Goal: Task Accomplishment & Management: Manage account settings

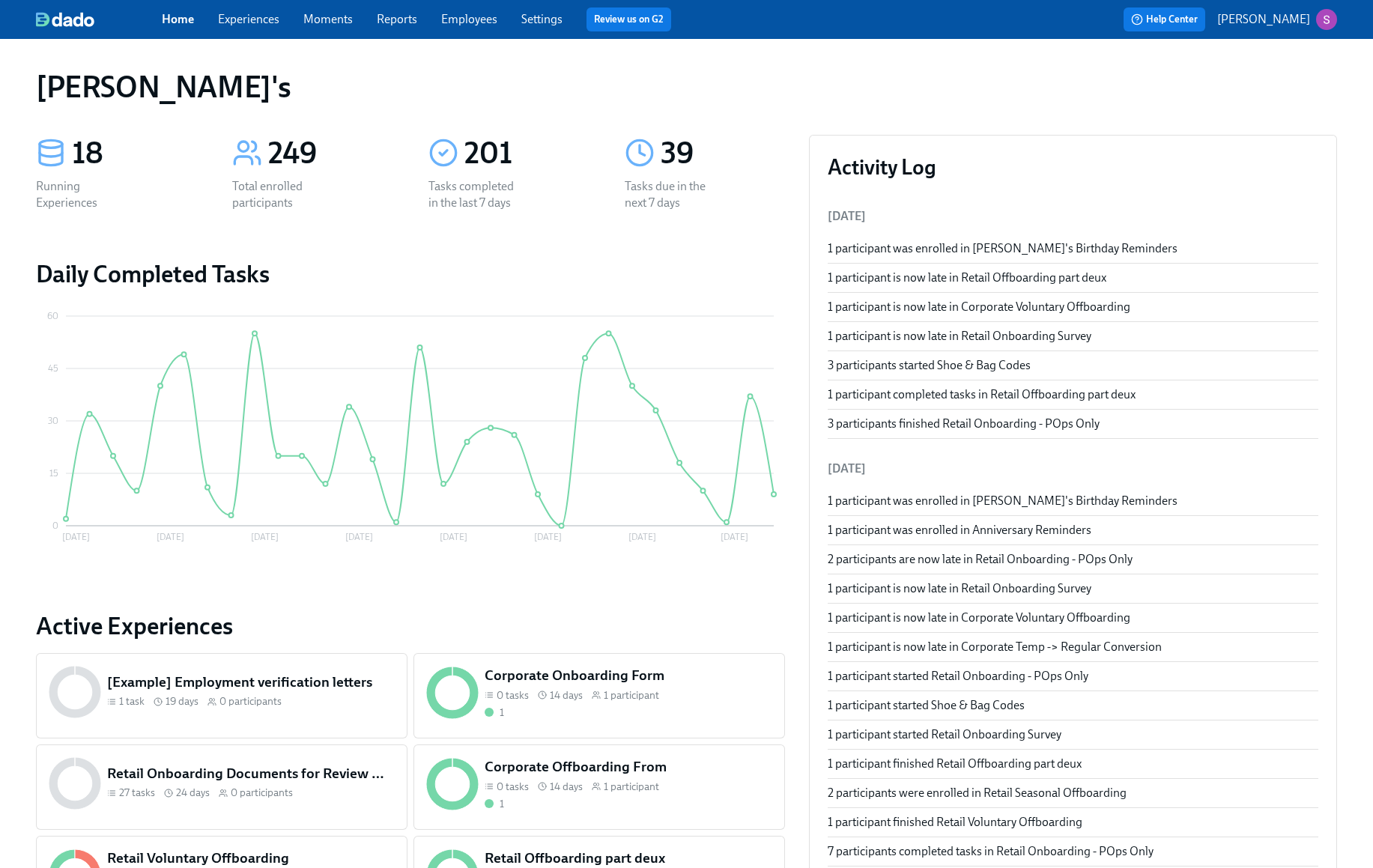
click at [473, 18] on link "Employees" at bounding box center [469, 18] width 57 height 14
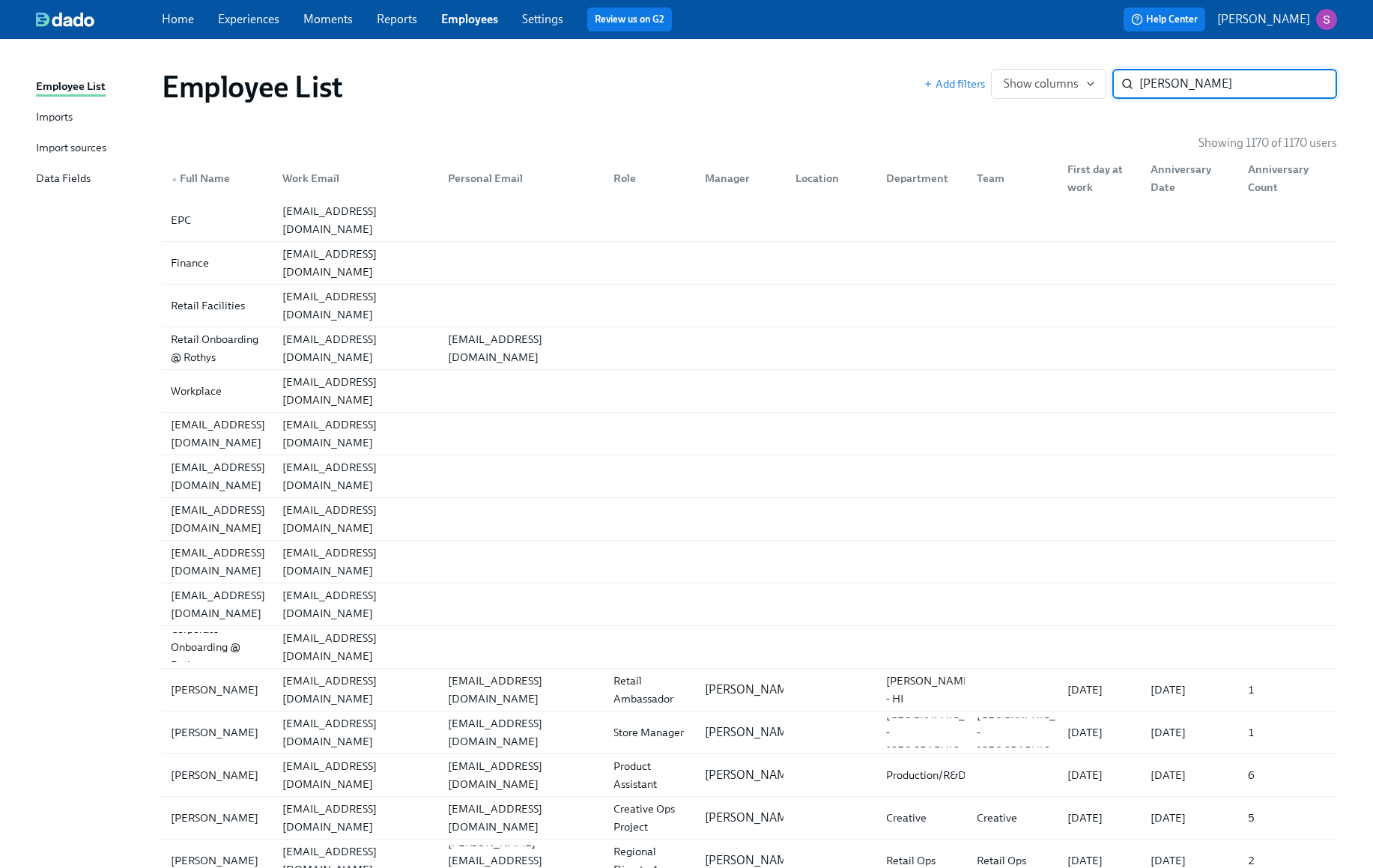
type input "freeman"
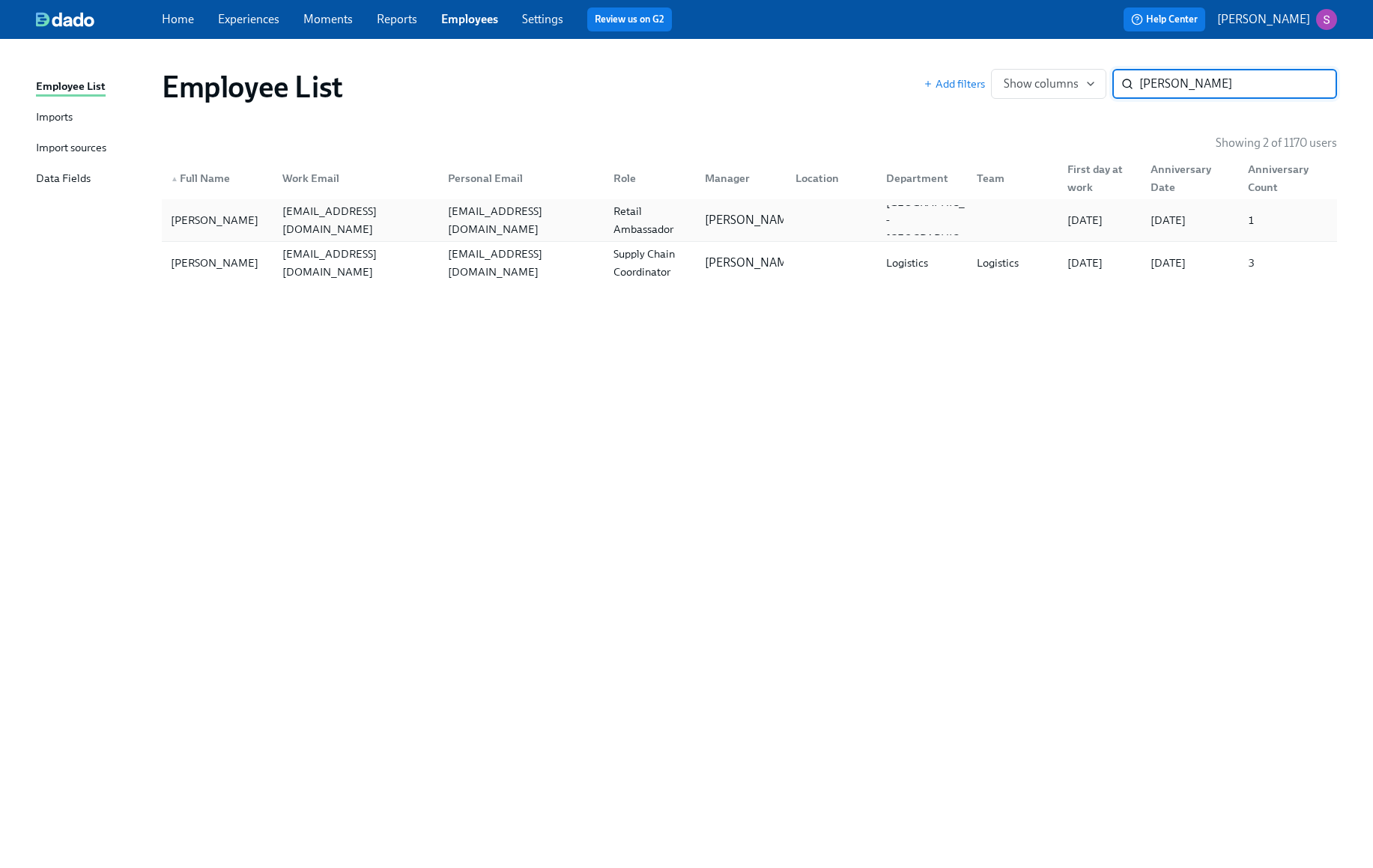
click at [242, 206] on div "[PERSON_NAME]" at bounding box center [217, 221] width 106 height 30
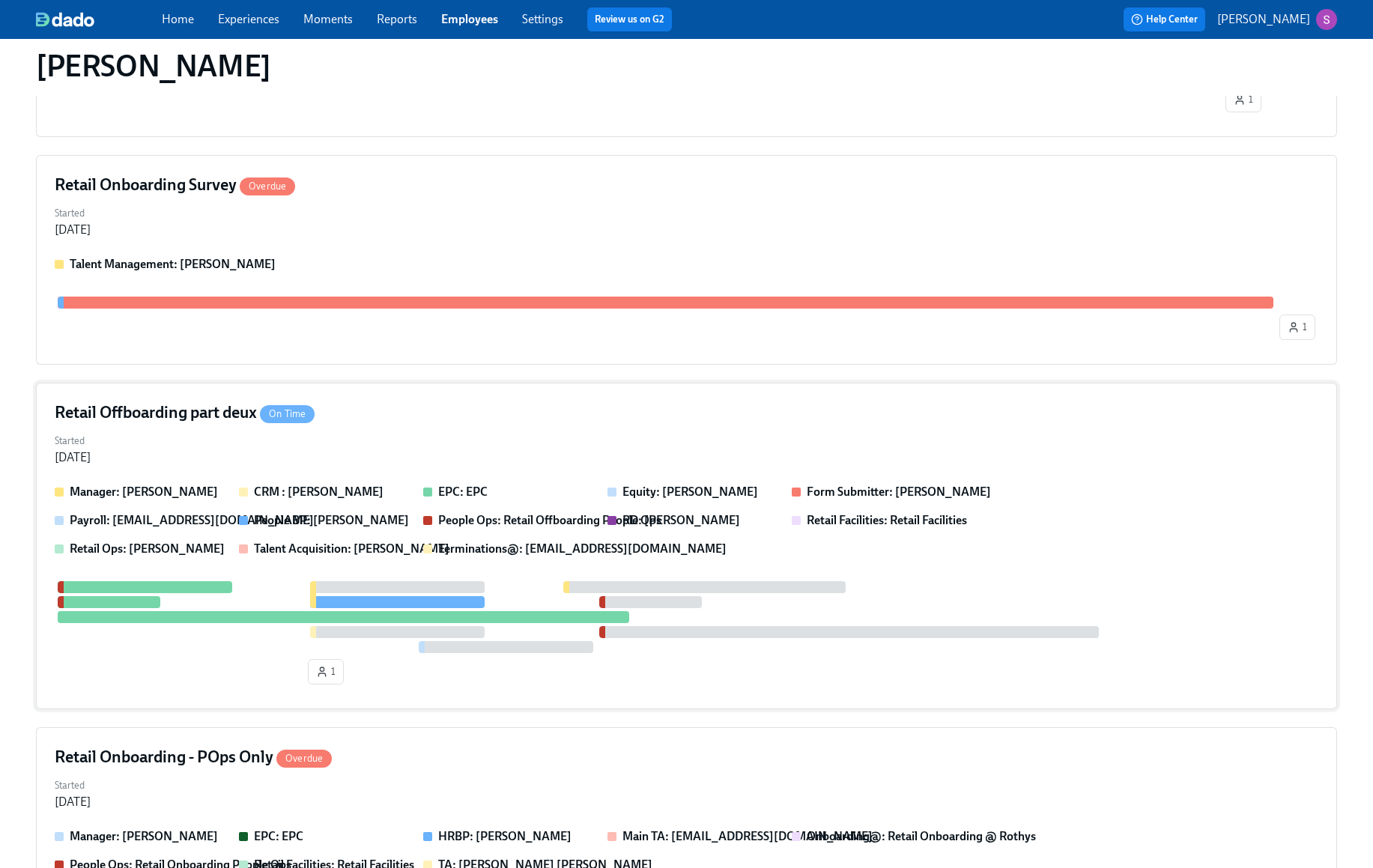
scroll to position [609, 0]
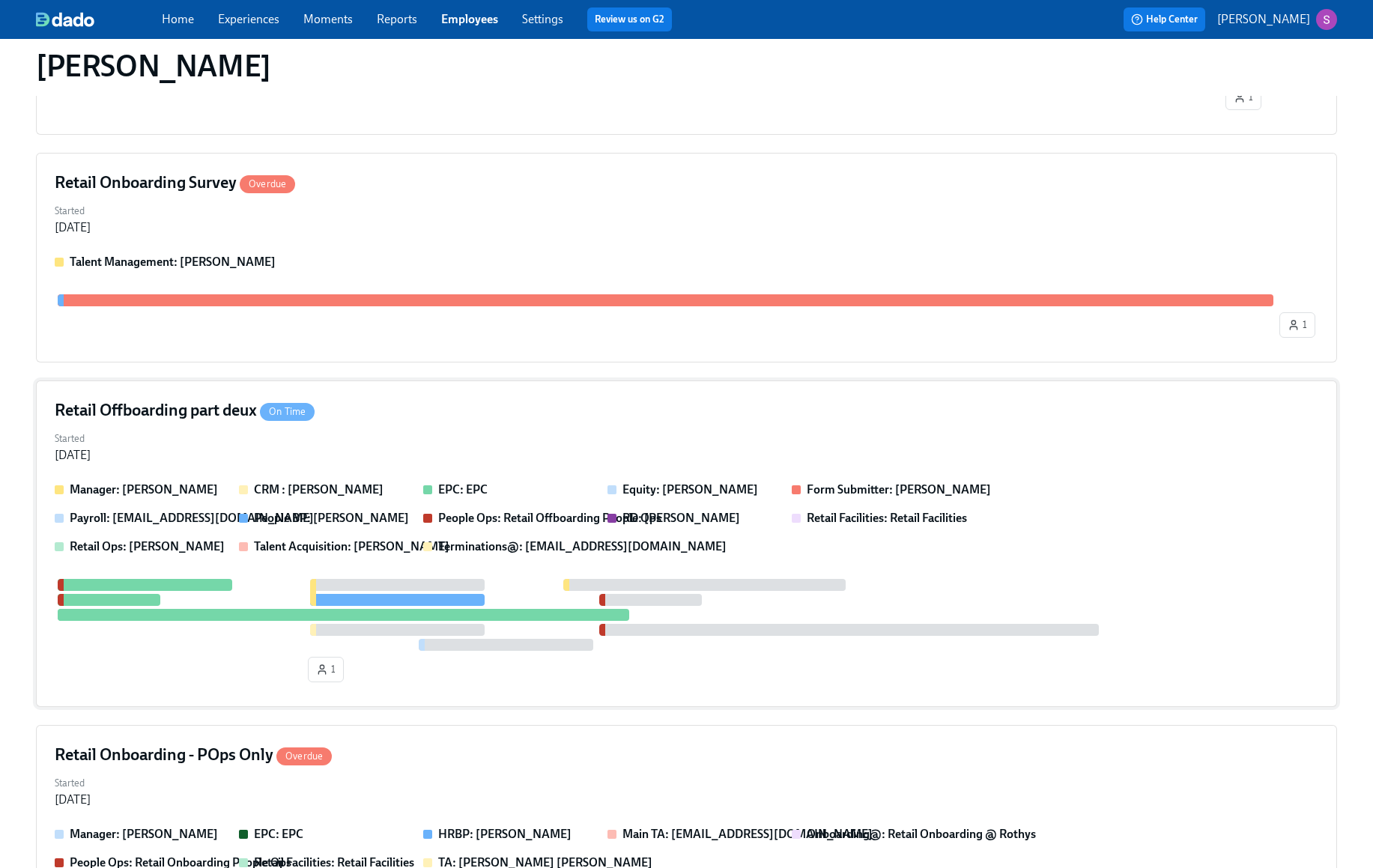
click at [389, 380] on div "Retail Offboarding part deux On Time Started Oct 07, 2025 Manager: Aicha Brou C…" at bounding box center [686, 543] width 1301 height 326
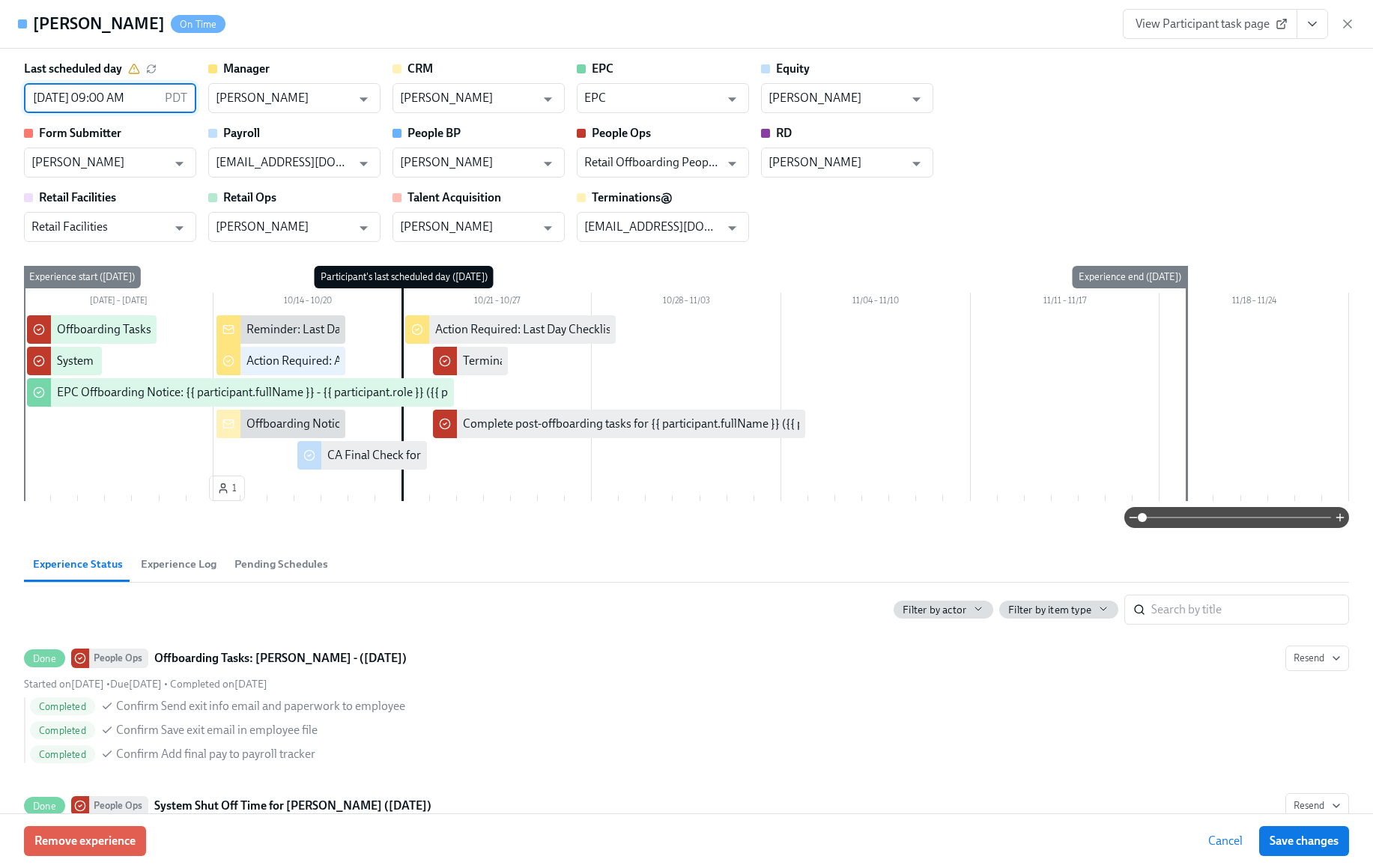
click at [116, 92] on input "10/21/2025 09:00 AM" at bounding box center [92, 98] width 135 height 30
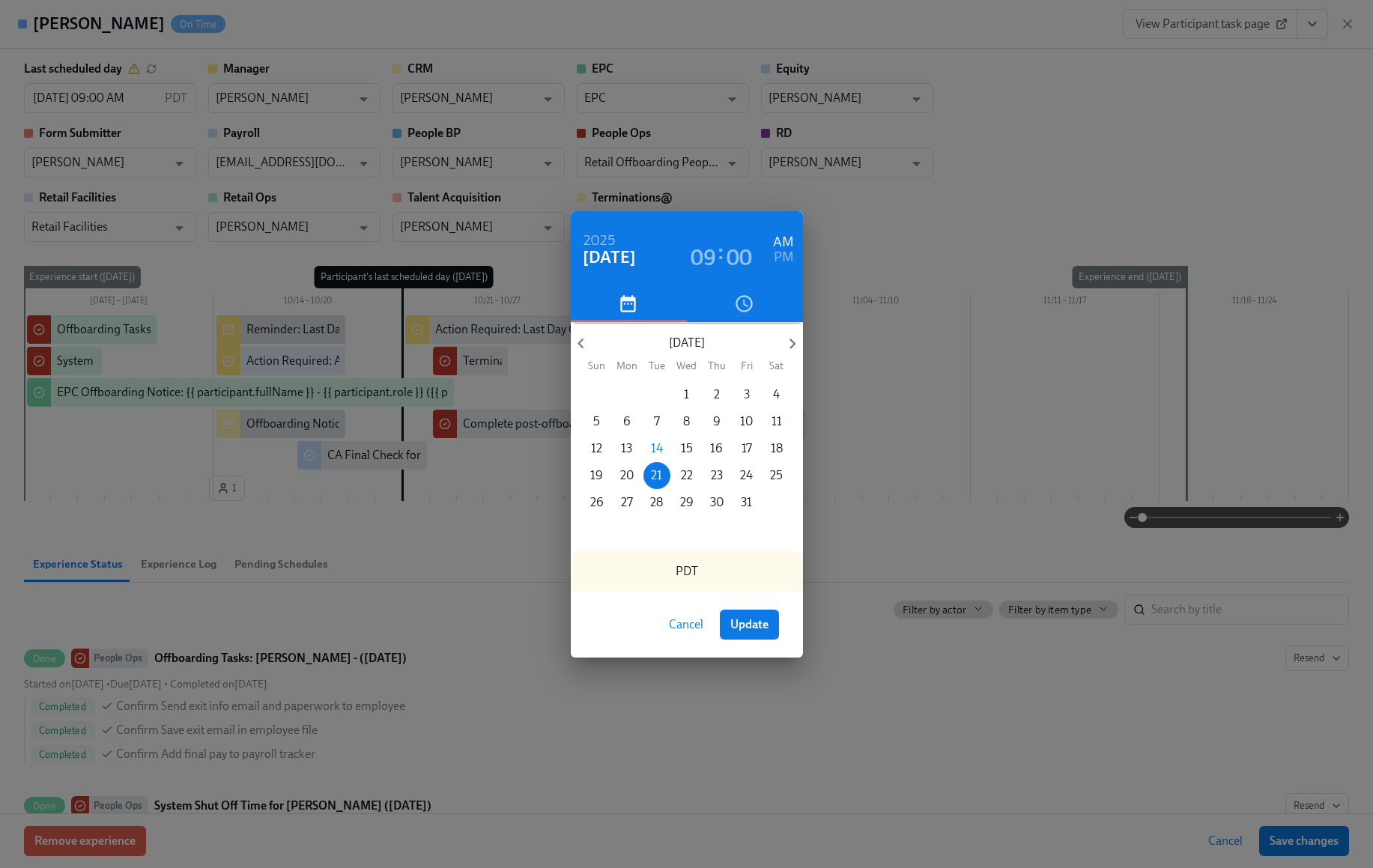
click at [747, 394] on p "3" at bounding box center [746, 395] width 6 height 17
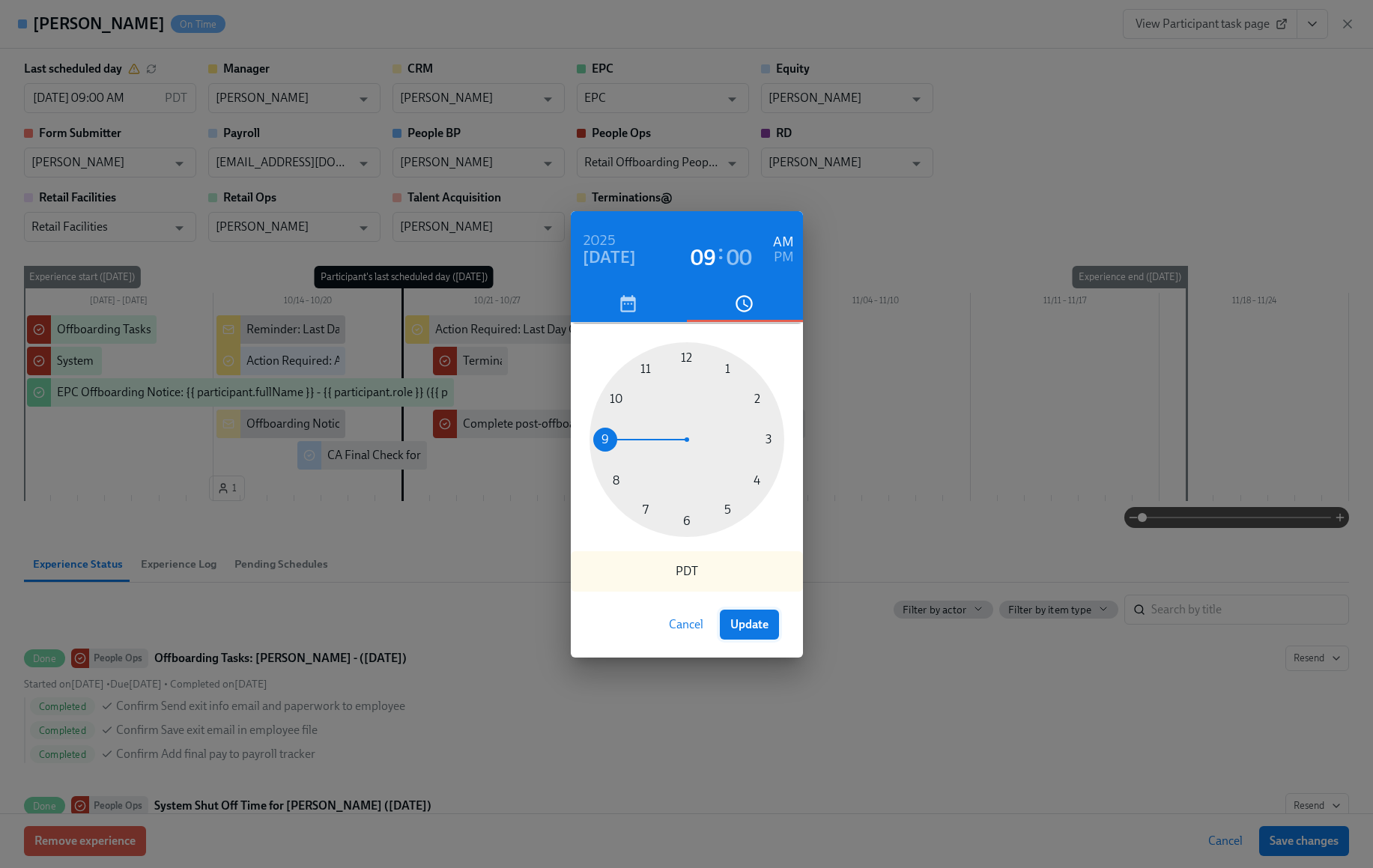
click at [750, 623] on span "Update" at bounding box center [750, 625] width 38 height 15
type input "10/03/2025 09:00 AM"
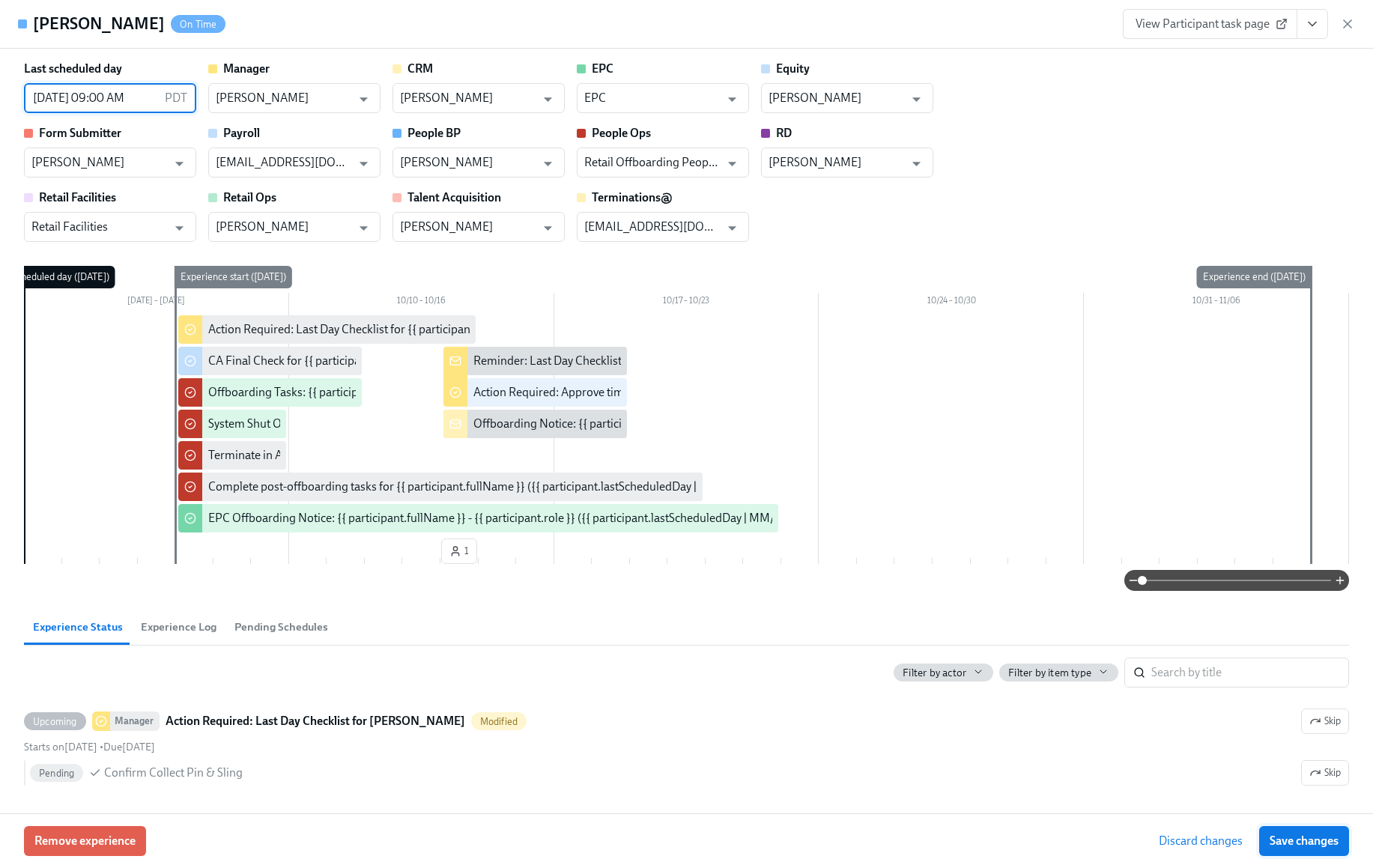
click at [1314, 839] on span "Save changes" at bounding box center [1304, 841] width 69 height 15
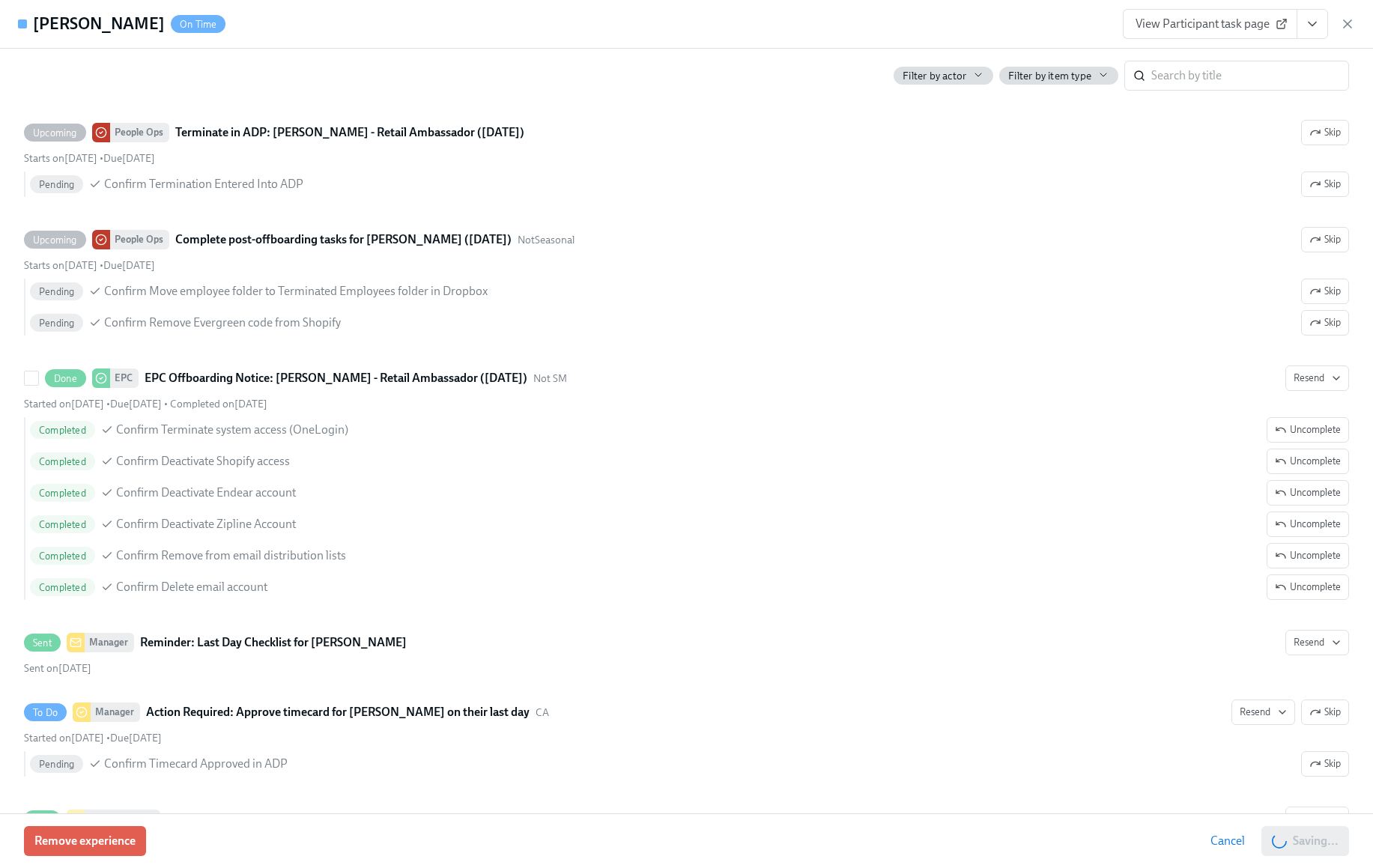
scroll to position [1116, 0]
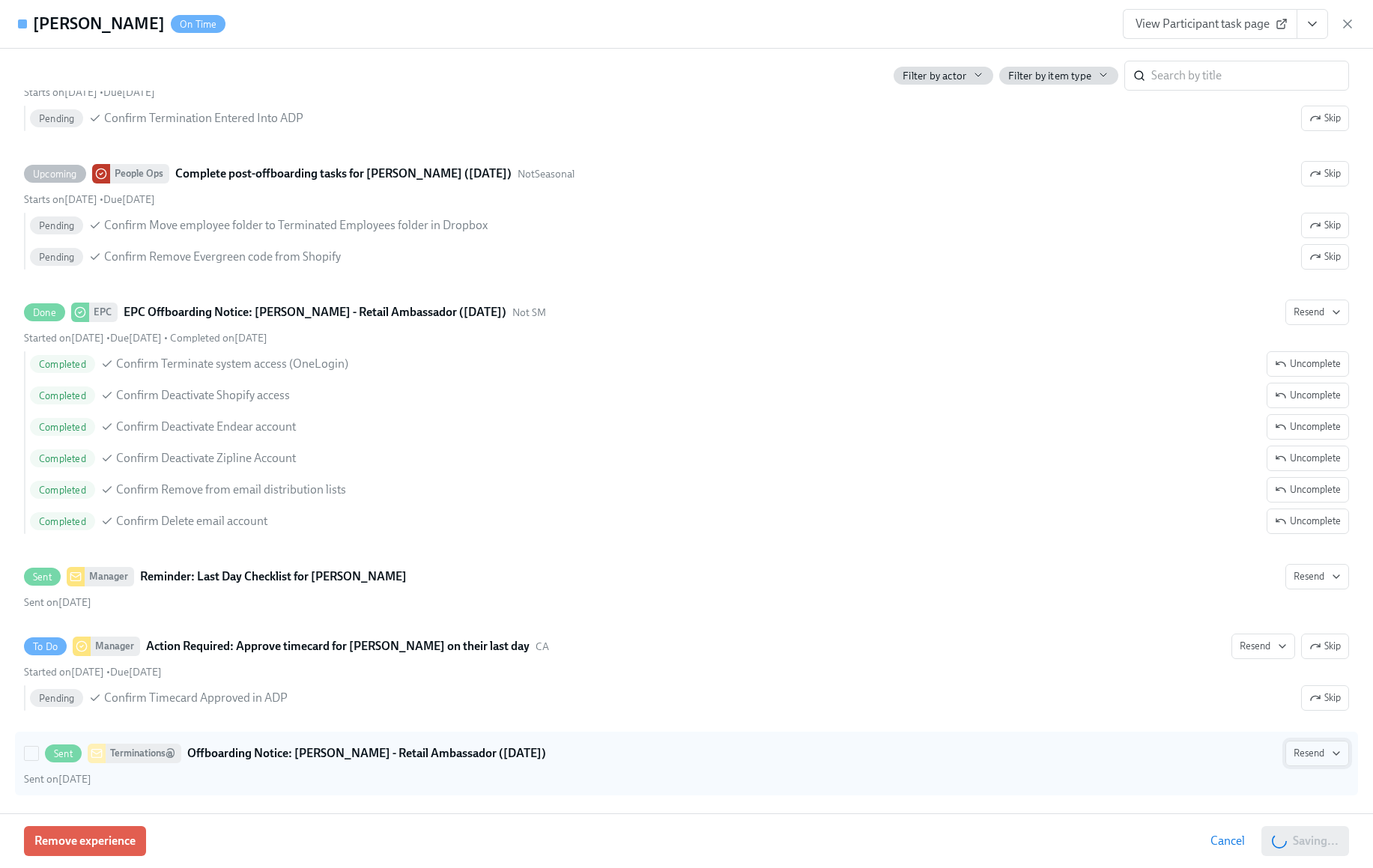
click at [1308, 755] on span "Resend" at bounding box center [1317, 754] width 47 height 15
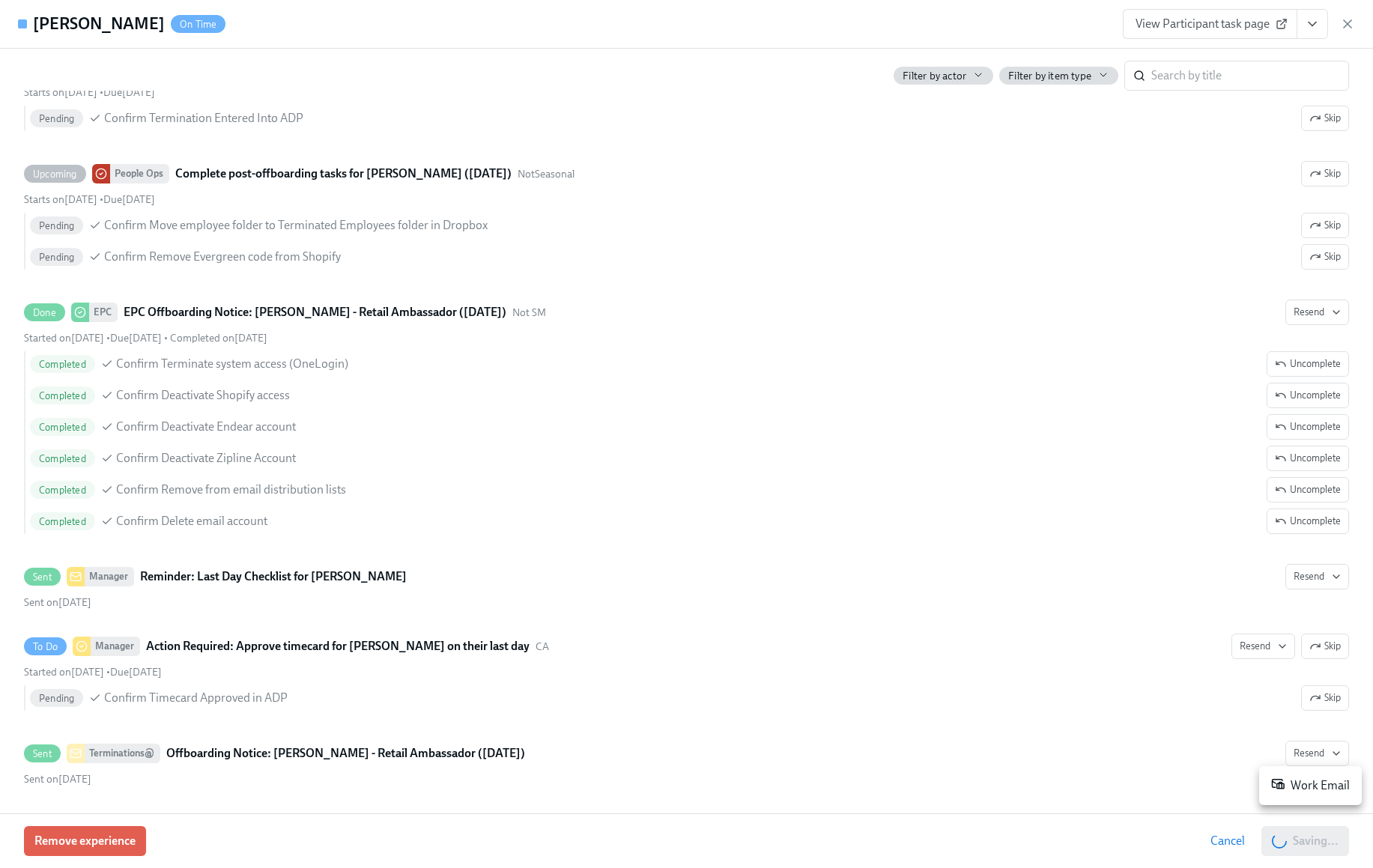
click at [1315, 783] on div "Work Email" at bounding box center [1311, 786] width 79 height 18
click at [1345, 27] on icon "button" at bounding box center [1347, 23] width 7 height 7
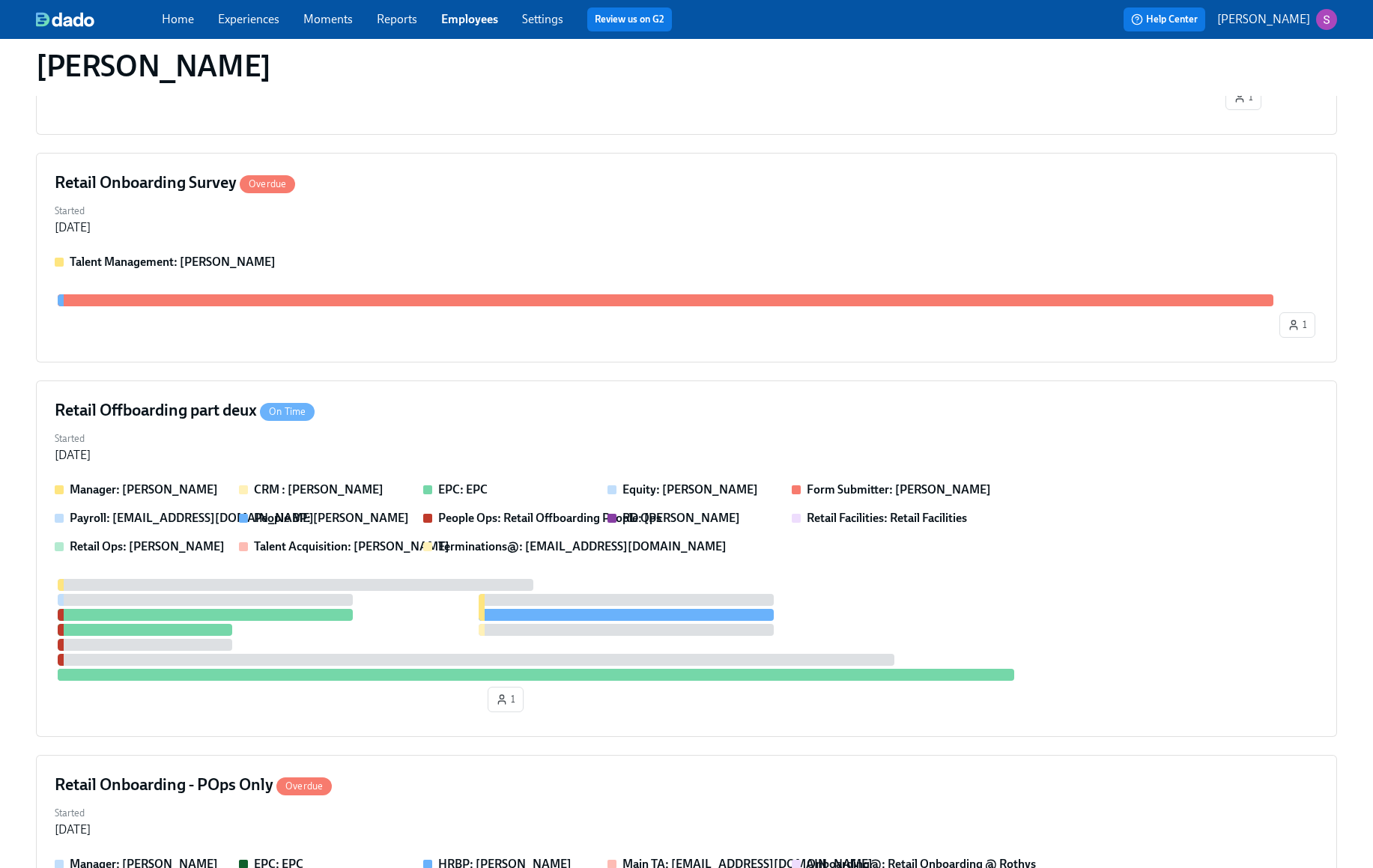
click at [239, 22] on link "Experiences" at bounding box center [249, 18] width 62 height 14
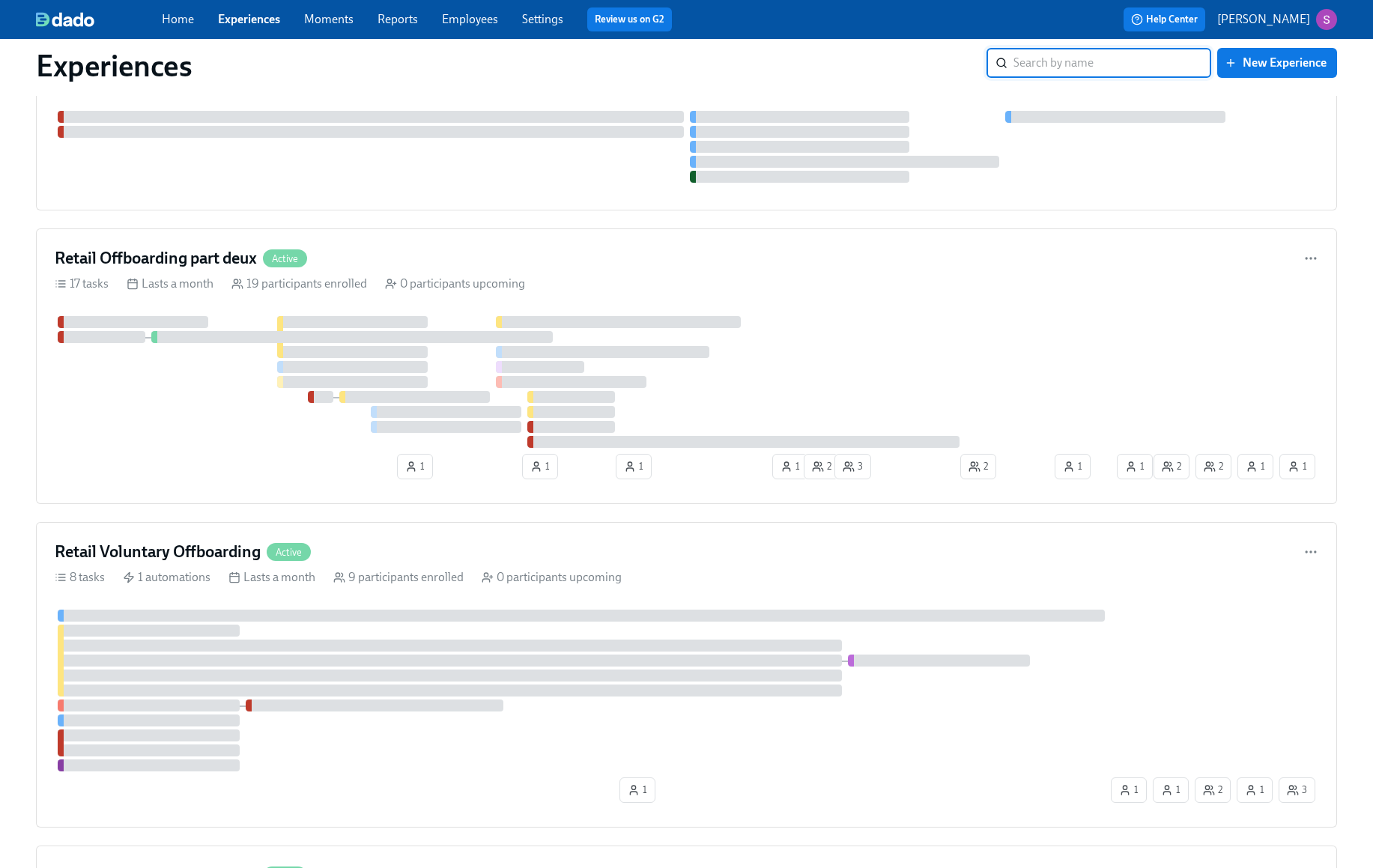
scroll to position [3004, 0]
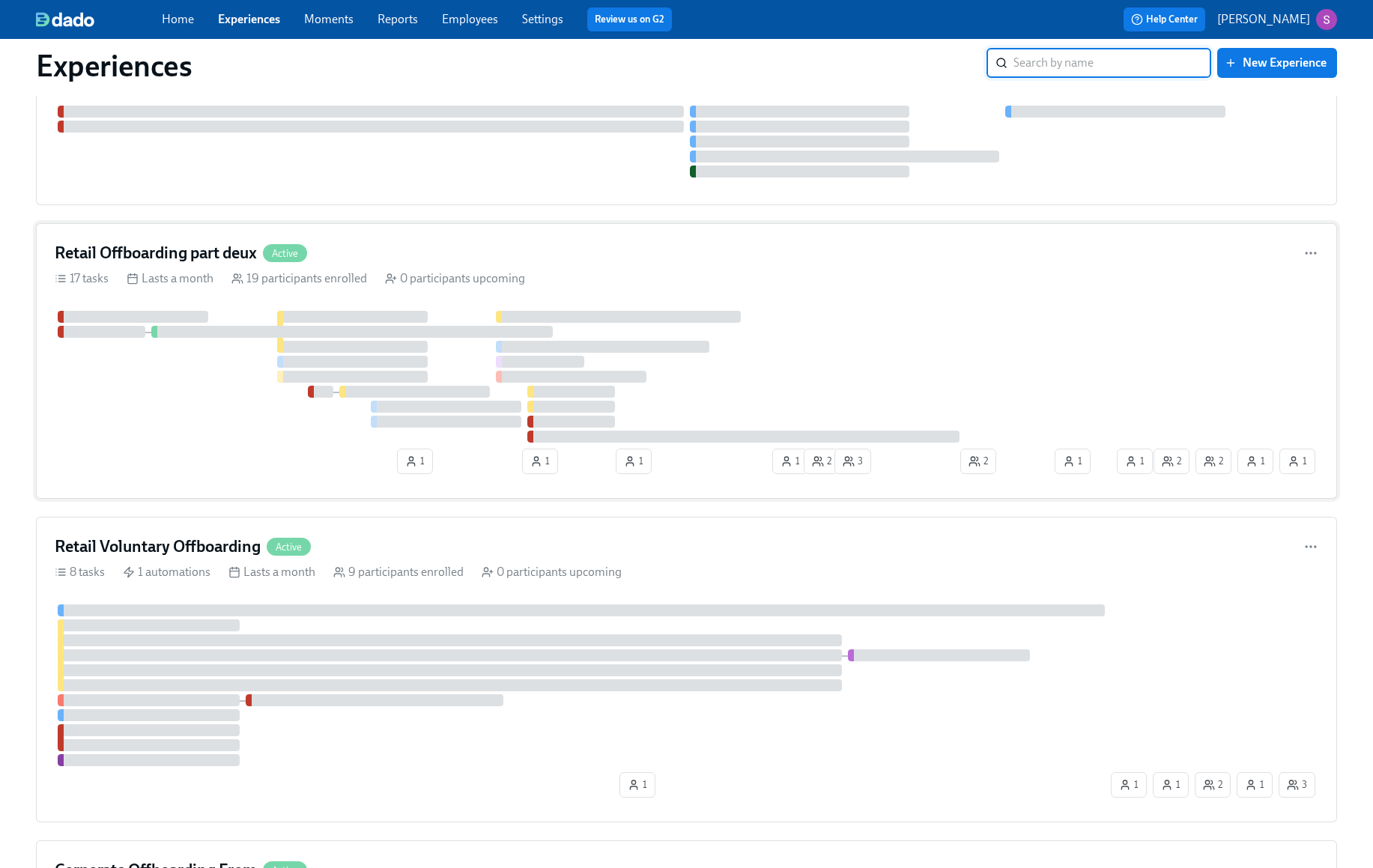
click at [533, 274] on div "17 tasks Lasts a month 19 participants enrolled 0 participants upcoming" at bounding box center [686, 279] width 1264 height 17
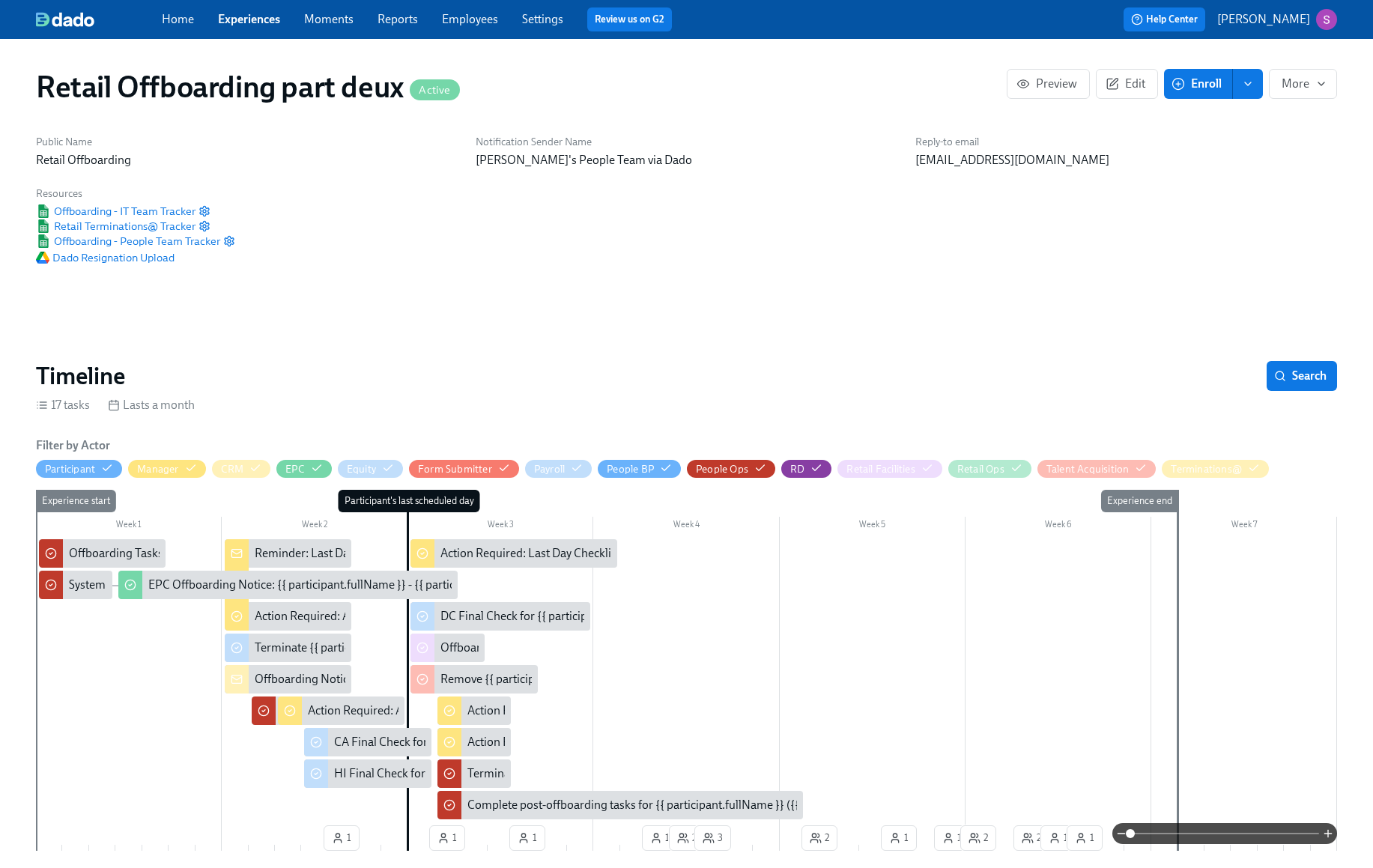
scroll to position [0, 7682]
click at [1206, 79] on span "Enroll" at bounding box center [1198, 84] width 47 height 15
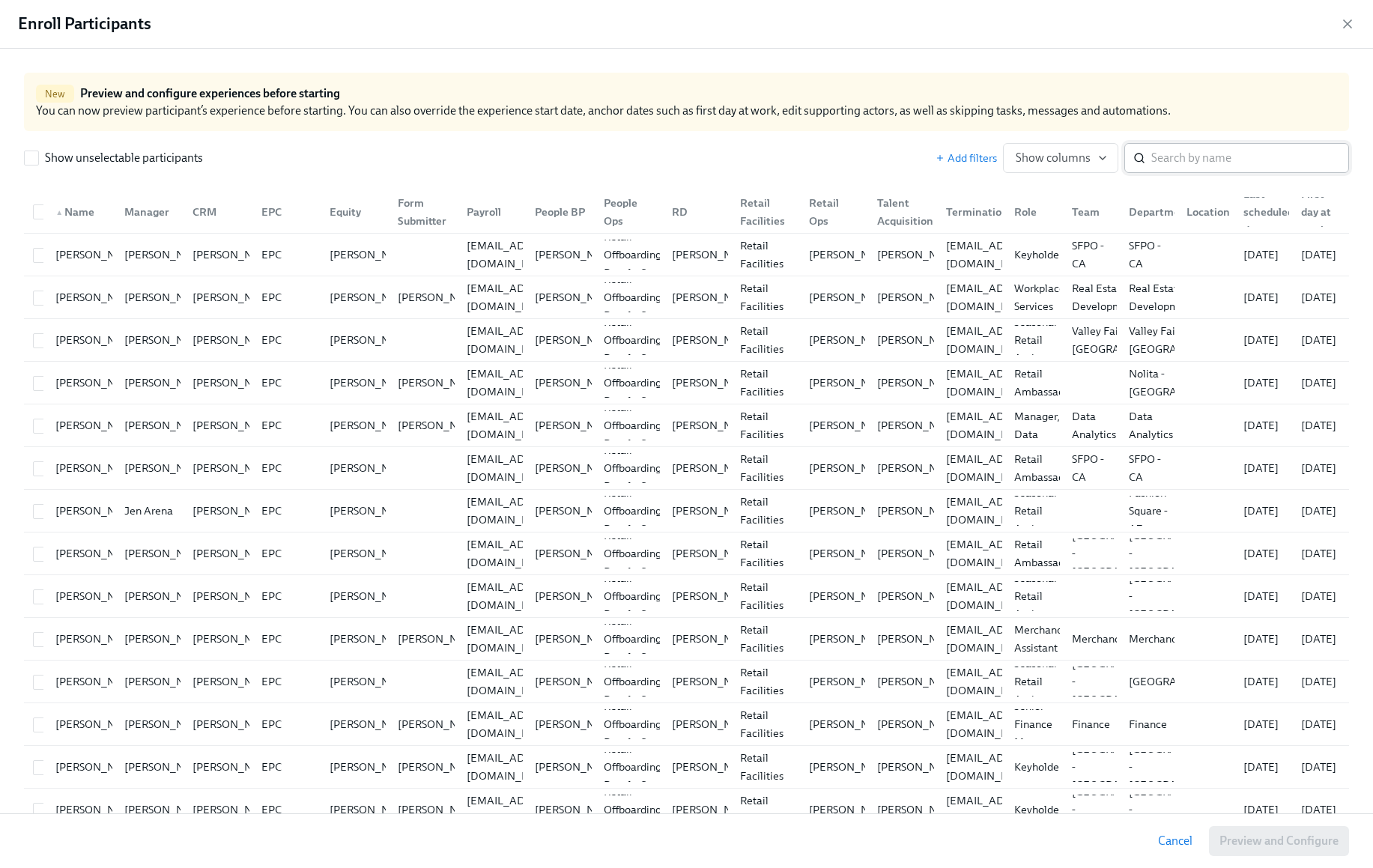
click at [1179, 158] on input "search" at bounding box center [1251, 158] width 198 height 30
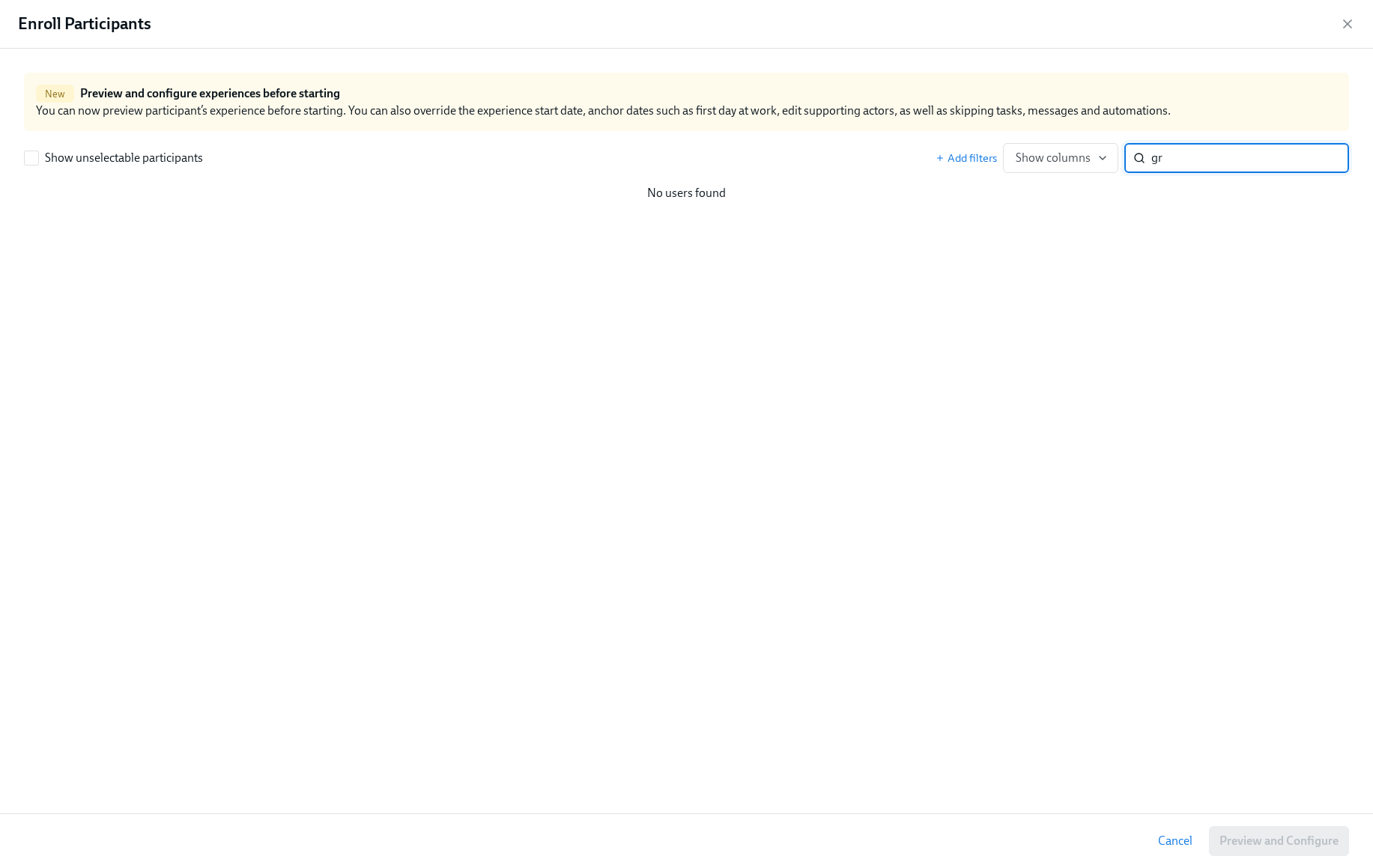
type input "g"
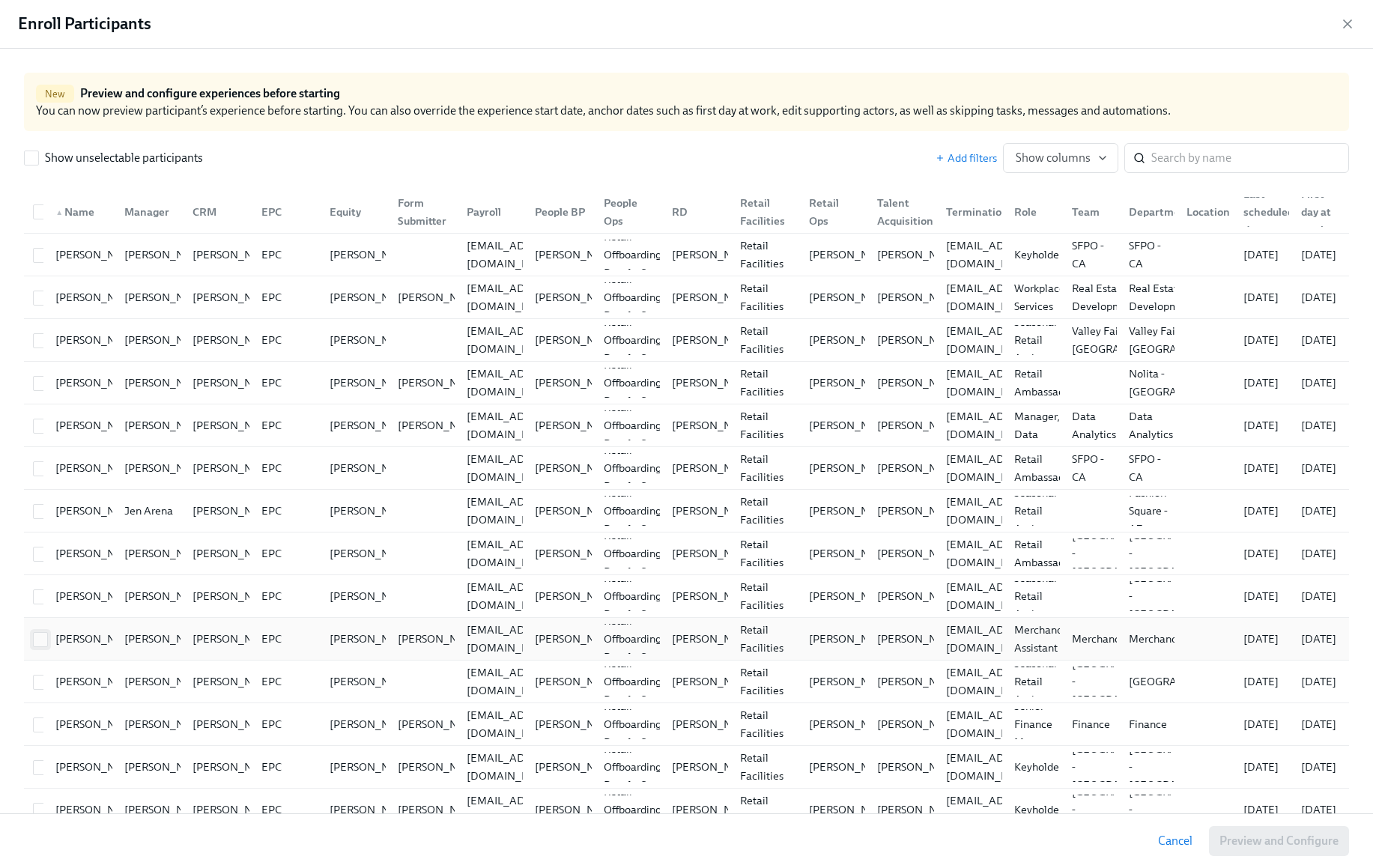
click at [36, 640] on input "checkbox" at bounding box center [41, 640] width 13 height 13
checkbox input "true"
click at [1301, 837] on span "Preview and Configure (1)" at bounding box center [1271, 841] width 136 height 15
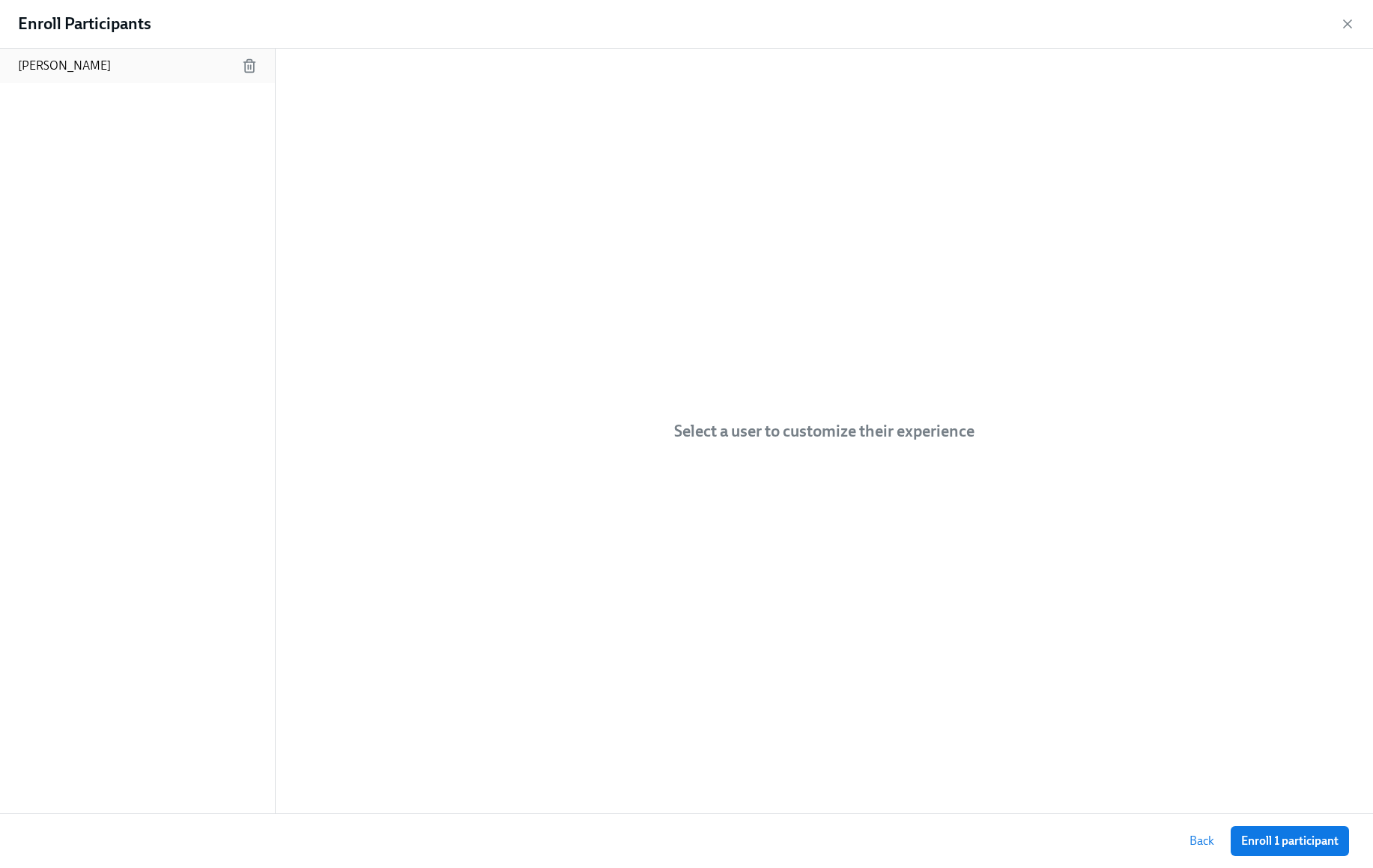
click at [111, 72] on div "Bridget Douglas" at bounding box center [137, 66] width 275 height 34
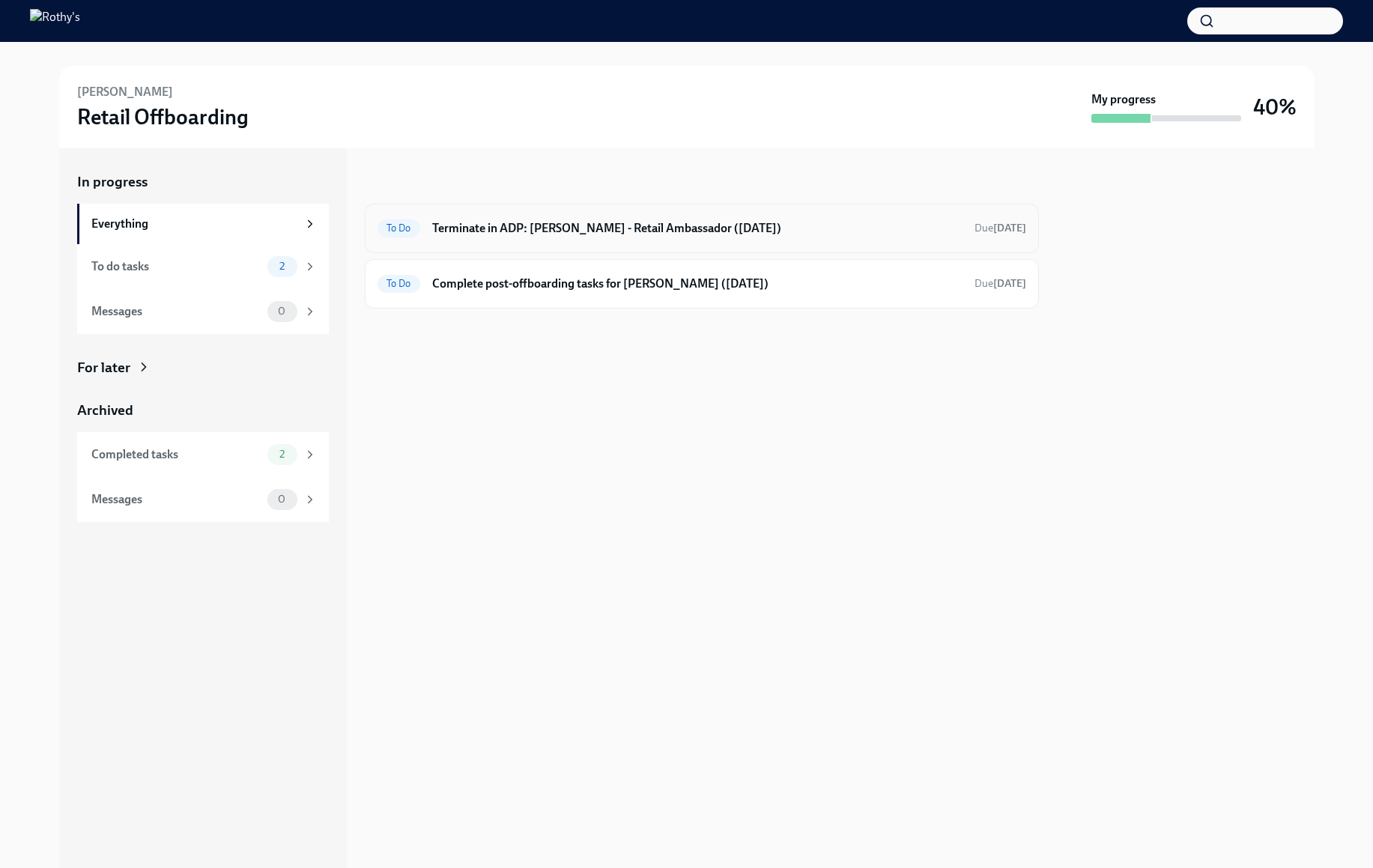
click at [563, 204] on div "To Do Terminate in ADP: [PERSON_NAME] - Retail Ambassador ([DATE]) Due [DATE]" at bounding box center [701, 228] width 674 height 49
click at [563, 221] on h6 "Terminate in ADP: [PERSON_NAME] - Retail Ambassador ([DATE])" at bounding box center [696, 229] width 530 height 17
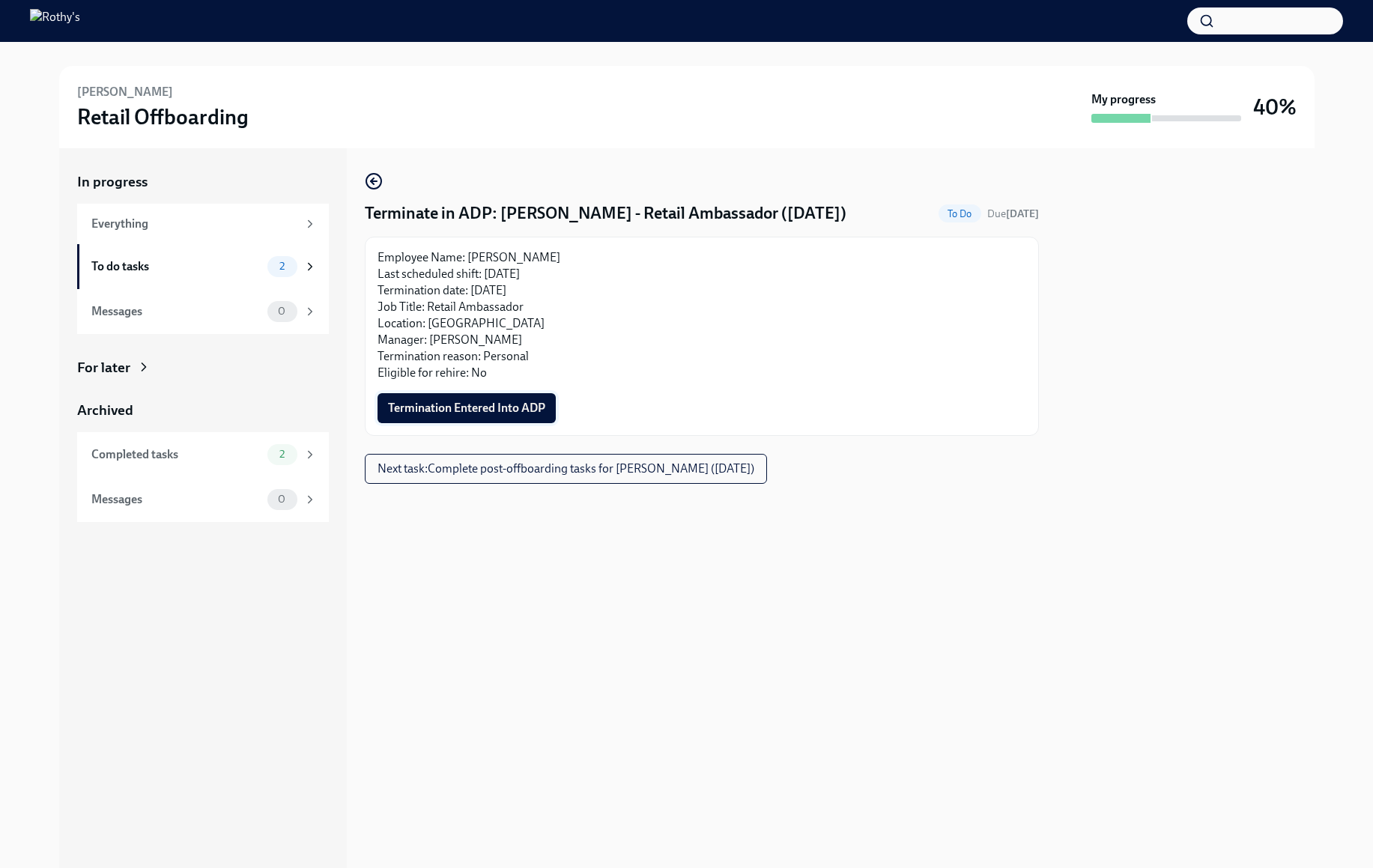
click at [477, 400] on button "Termination Entered Into ADP" at bounding box center [467, 409] width 178 height 30
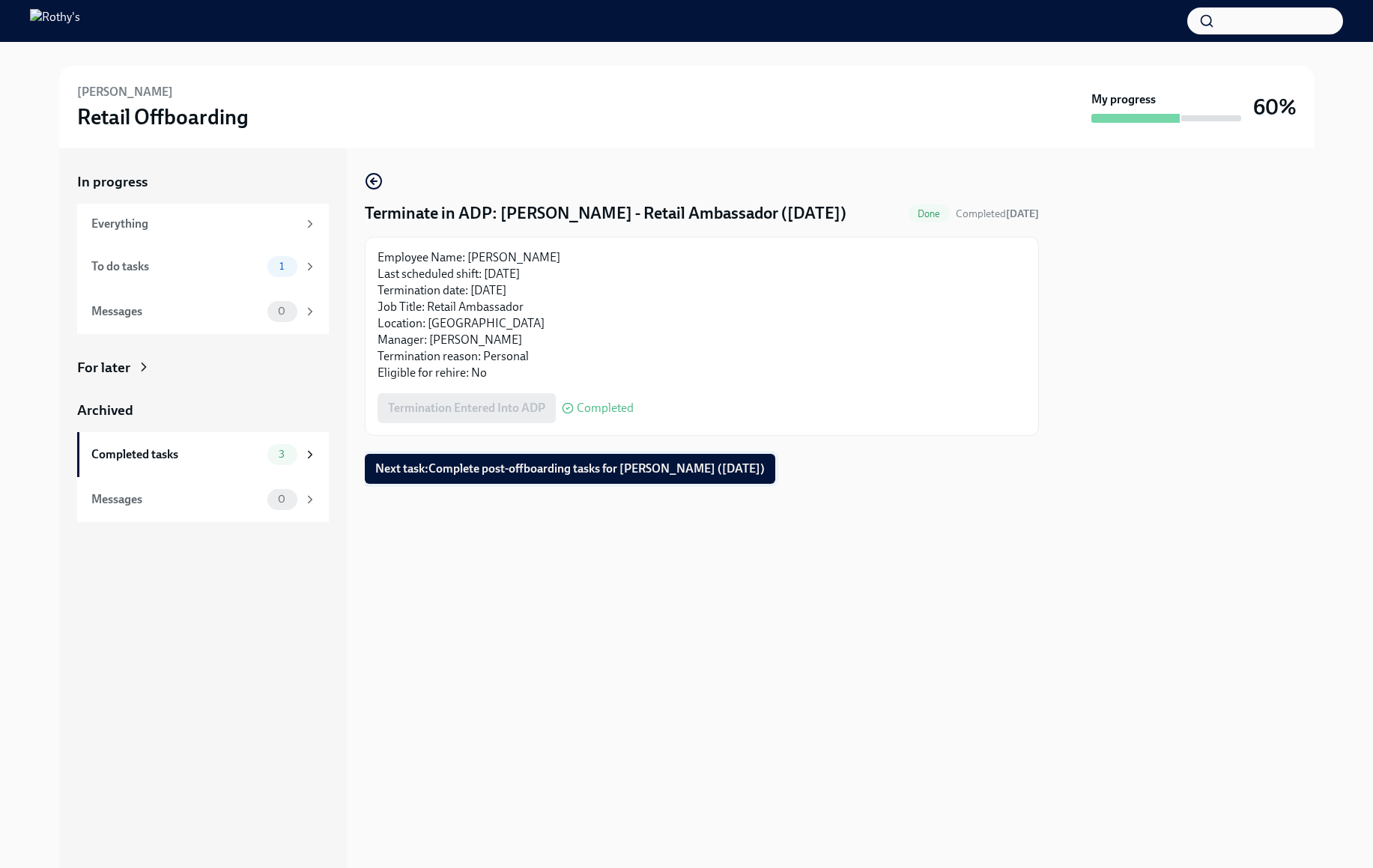
click at [657, 477] on button "Next task : Complete post-offboarding tasks for [PERSON_NAME] ([DATE])" at bounding box center [569, 469] width 410 height 30
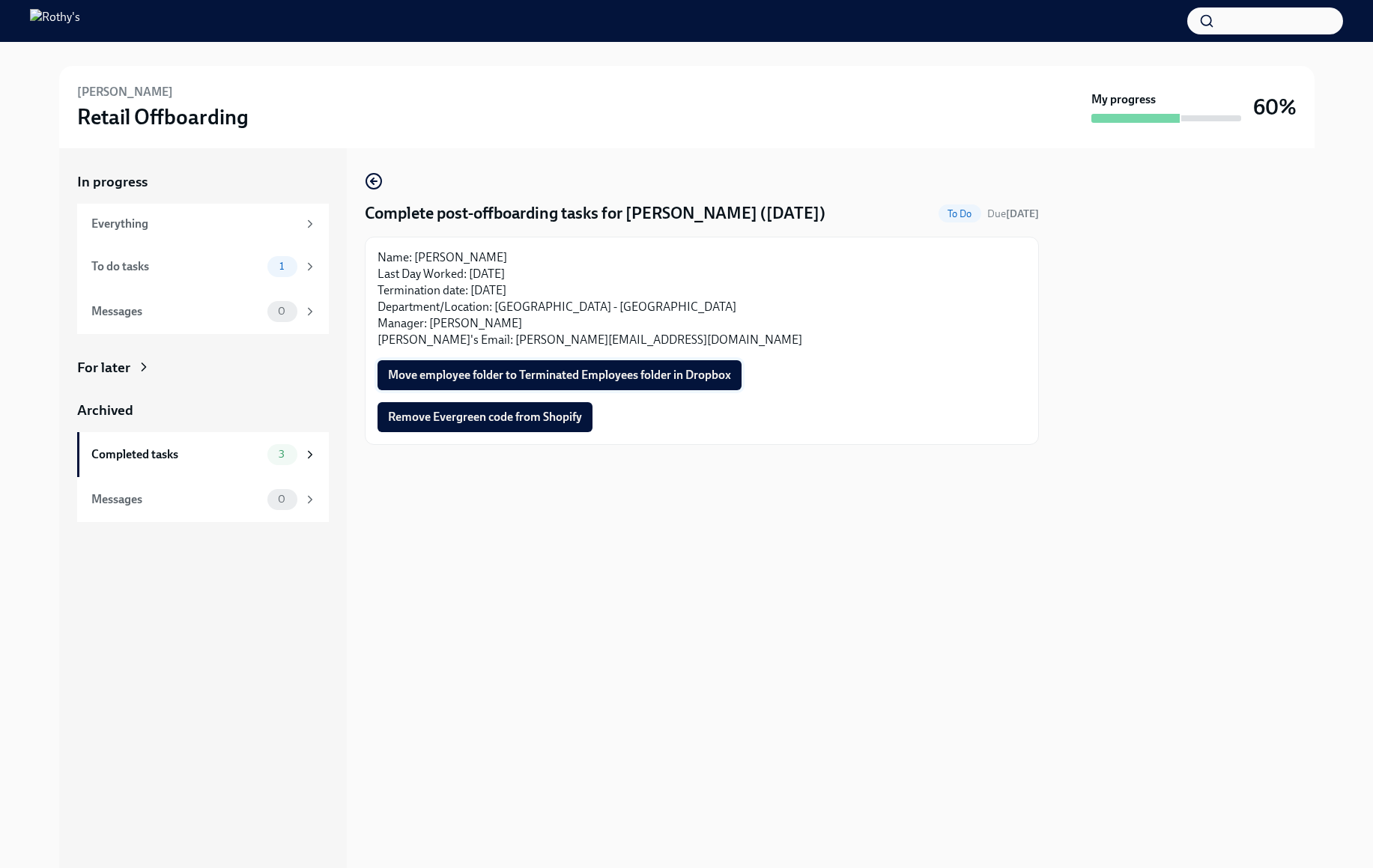
click at [488, 380] on span "Move employee folder to Terminated Employees folder in Dropbox" at bounding box center [559, 375] width 343 height 15
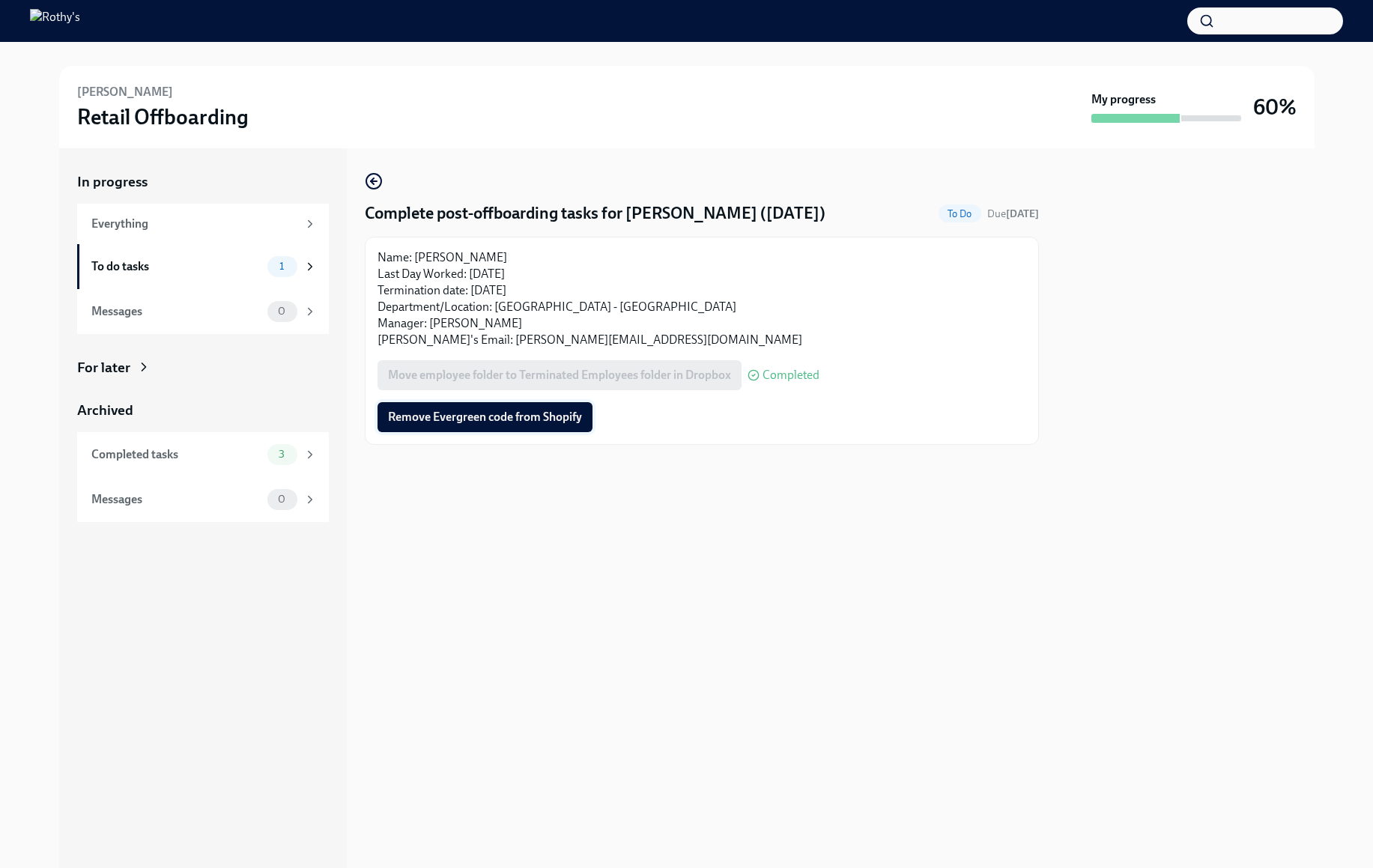
click at [513, 424] on button "Remove Evergreen code from Shopify" at bounding box center [485, 417] width 215 height 30
